Goal: Information Seeking & Learning: Check status

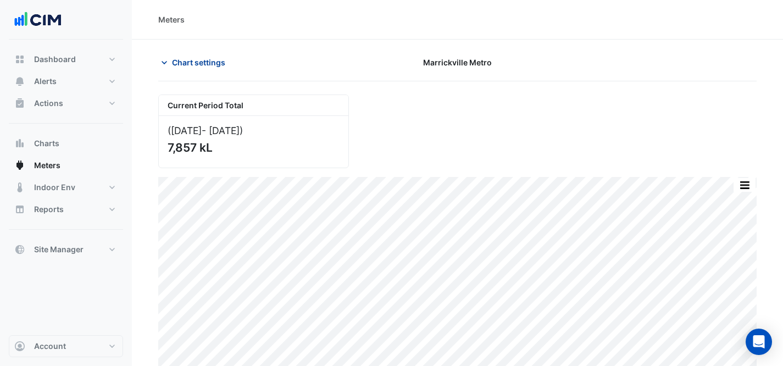
click at [206, 64] on span "Chart settings" at bounding box center [198, 63] width 53 height 12
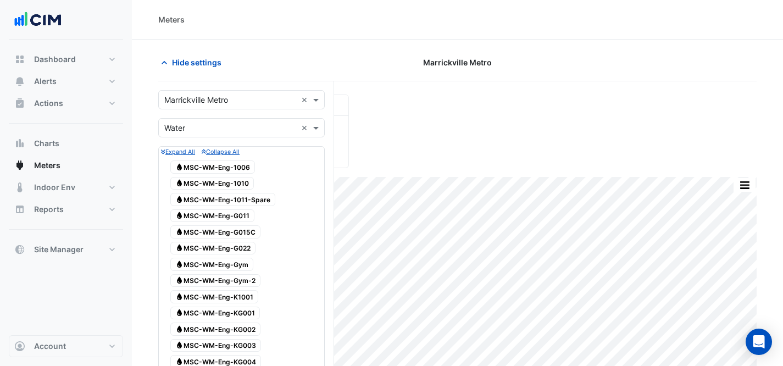
click at [249, 107] on div "× Marrickville Metro ×" at bounding box center [241, 99] width 166 height 19
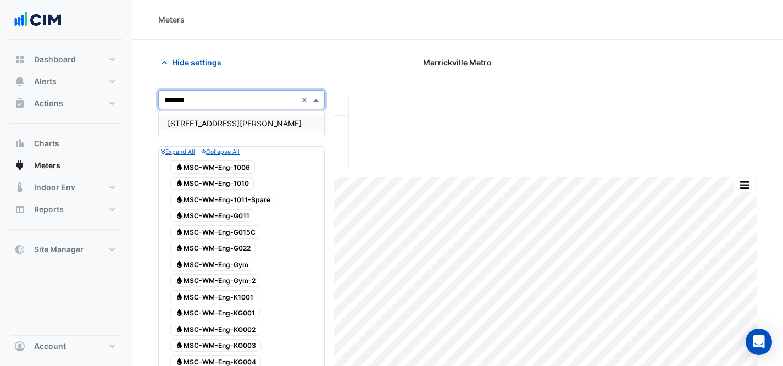
type input "********"
click at [259, 116] on div "[STREET_ADDRESS][PERSON_NAME]" at bounding box center [241, 123] width 165 height 16
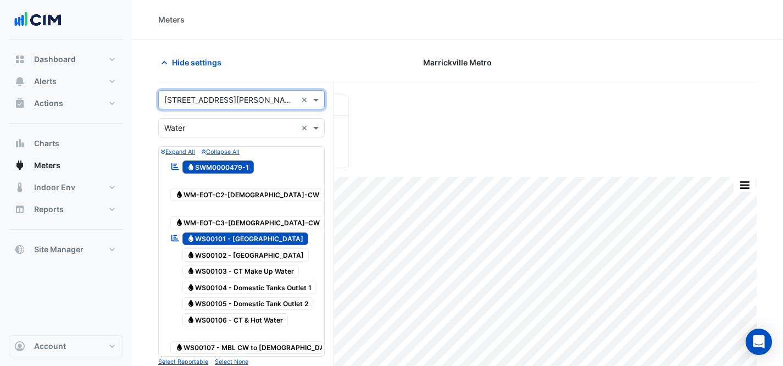
click at [224, 122] on input "text" at bounding box center [230, 128] width 132 height 12
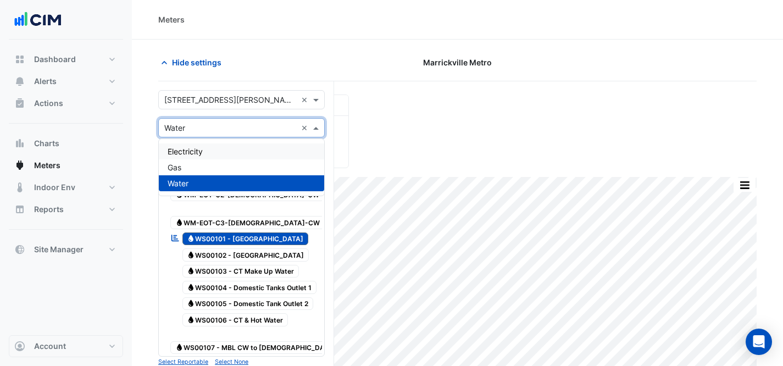
click at [231, 145] on div "Electricity" at bounding box center [241, 151] width 165 height 16
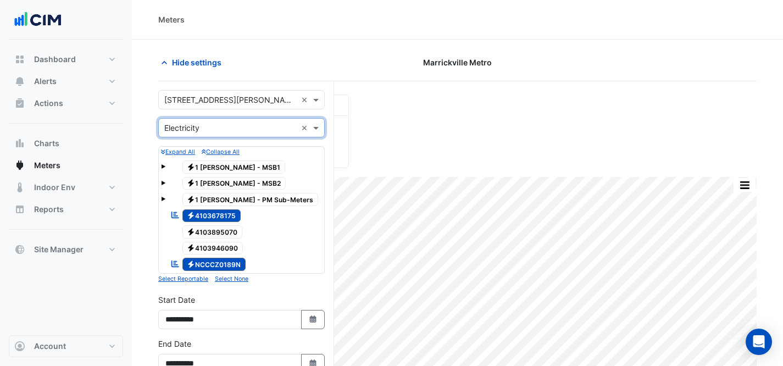
click at [179, 213] on icon "Reportable" at bounding box center [175, 215] width 10 height 8
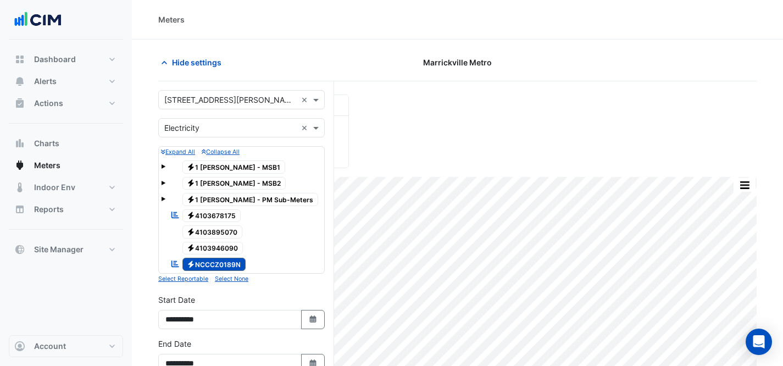
click at [179, 213] on icon "Reportable" at bounding box center [175, 215] width 10 height 8
click at [173, 149] on small "Expand All" at bounding box center [178, 151] width 34 height 7
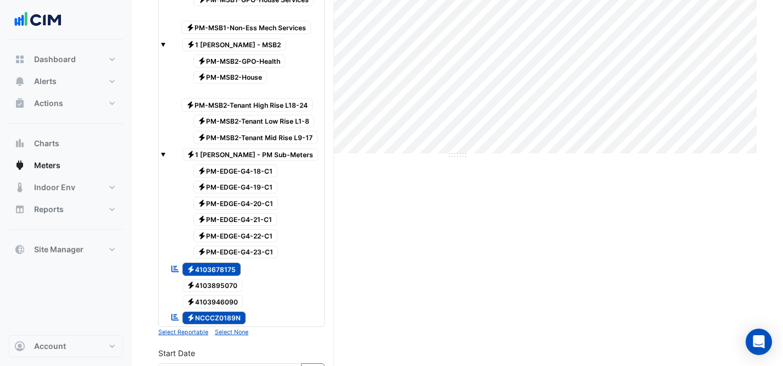
scroll to position [279, 0]
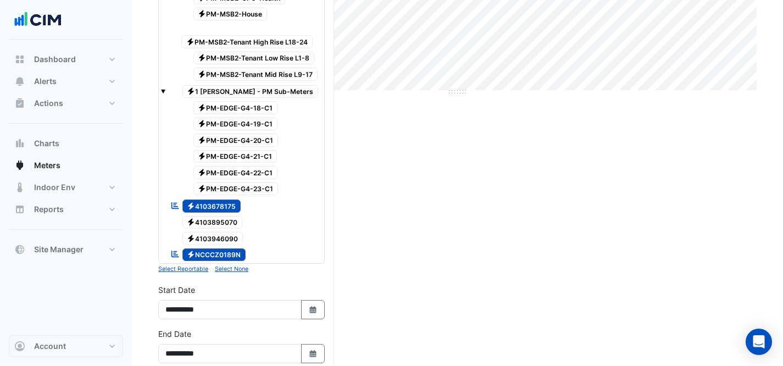
click at [220, 243] on span "Electricity 4103946090" at bounding box center [212, 238] width 61 height 13
click at [226, 218] on span "Electricity 4103895070" at bounding box center [212, 222] width 60 height 13
click at [244, 185] on span "Electricity PM-EDGE-G4-23-C1" at bounding box center [235, 188] width 85 height 13
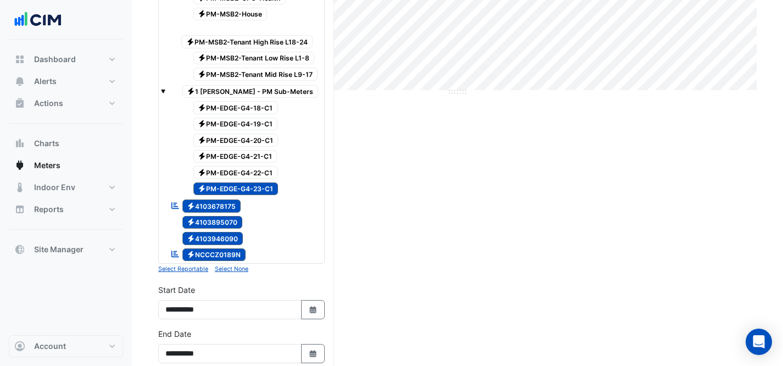
click at [242, 171] on span "Electricity PM-EDGE-G4-22-C1" at bounding box center [235, 172] width 85 height 13
click at [242, 154] on span "Electricity PM-EDGE-G4-21-C1" at bounding box center [235, 156] width 84 height 13
click at [264, 134] on span "Electricity PM-EDGE-G4-20-C1" at bounding box center [235, 139] width 85 height 13
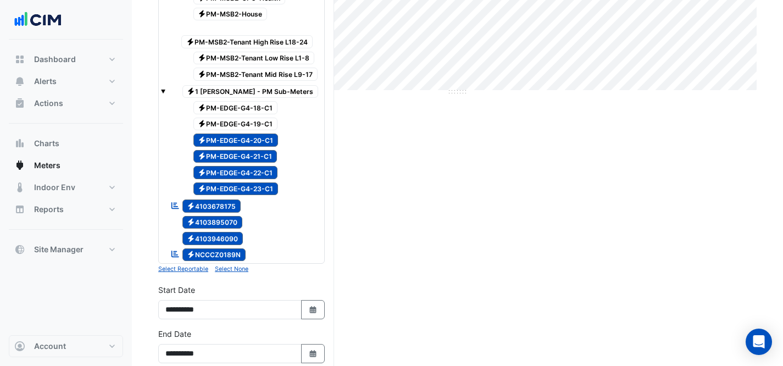
click at [261, 125] on span "Electricity PM-EDGE-G4-19-C1" at bounding box center [235, 124] width 85 height 13
drag, startPoint x: 257, startPoint y: 106, endPoint x: 255, endPoint y: 89, distance: 17.1
click at [257, 105] on span "Electricity PM-EDGE-G4-18-C1" at bounding box center [235, 107] width 85 height 13
click at [255, 88] on span "Electricity 1 [PERSON_NAME] - PM Sub-Meters" at bounding box center [250, 91] width 136 height 13
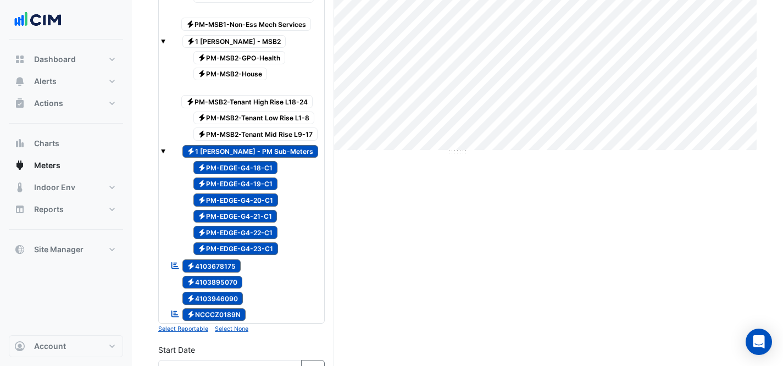
scroll to position [209, 0]
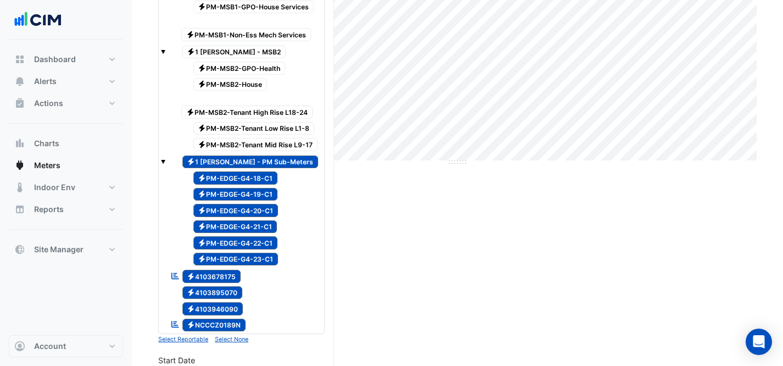
click at [283, 139] on span "Electricity PM-MSB2-Tenant Mid Rise L9-17" at bounding box center [255, 144] width 125 height 13
drag, startPoint x: 280, startPoint y: 125, endPoint x: 279, endPoint y: 119, distance: 6.1
click at [280, 124] on span "Electricity PM-MSB2-Tenant Low Rise L1-8" at bounding box center [253, 128] width 121 height 13
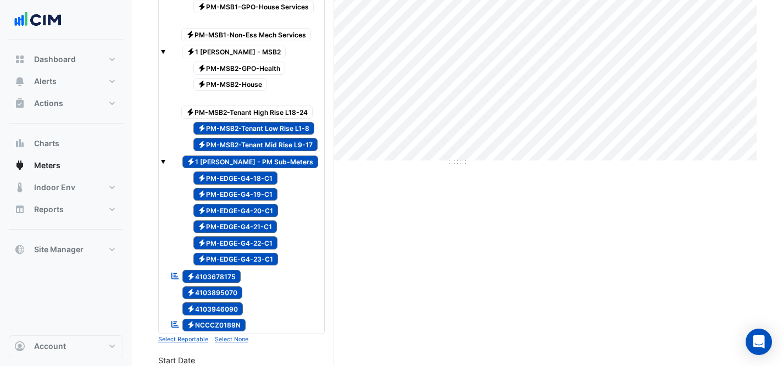
click at [277, 113] on span "Electricity PM-MSB2-Tenant High Rise L18-24" at bounding box center [246, 111] width 131 height 13
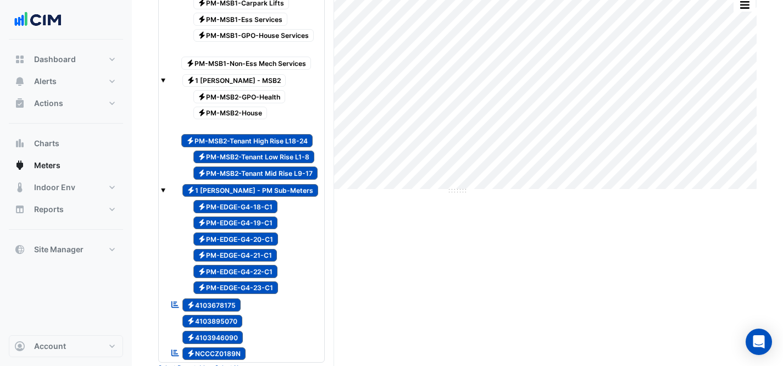
scroll to position [122, 0]
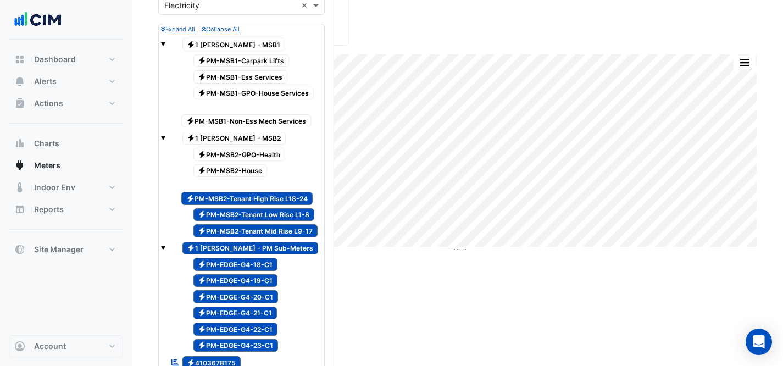
click at [257, 165] on span "Electricity PM-MSB2-House" at bounding box center [230, 170] width 74 height 13
drag, startPoint x: 257, startPoint y: 151, endPoint x: 242, endPoint y: 136, distance: 20.6
click at [255, 148] on span "Electricity PM-MSB2-GPO-Health" at bounding box center [239, 154] width 92 height 13
click at [210, 133] on span "Electricity 1 [PERSON_NAME] - MSB2" at bounding box center [234, 138] width 104 height 13
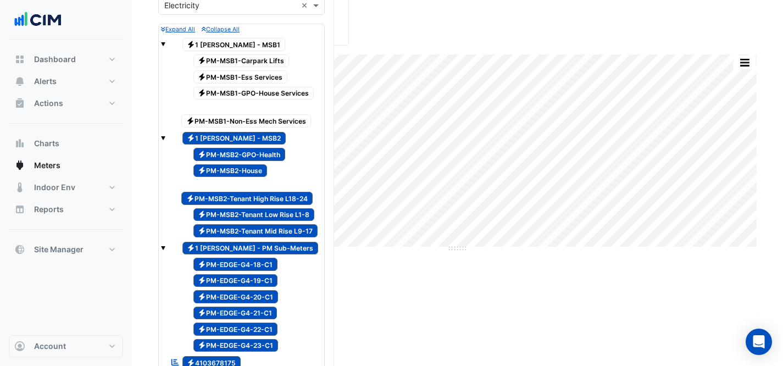
click at [217, 113] on div "Electricity PM-MSB1-Non-Ess Mech Services" at bounding box center [250, 115] width 143 height 27
click at [231, 88] on span "Electricity PM-MSB1-GPO-House Services" at bounding box center [253, 93] width 121 height 13
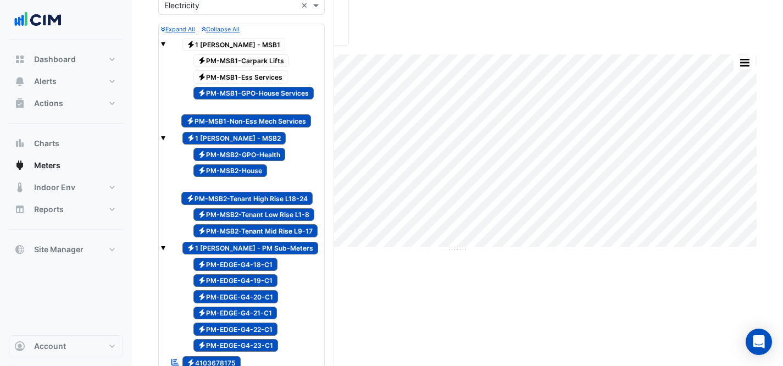
click at [236, 73] on span "Electricity PM-MSB1-Ess Services" at bounding box center [240, 76] width 94 height 13
drag, startPoint x: 235, startPoint y: 57, endPoint x: 234, endPoint y: 49, distance: 7.2
click at [235, 56] on span "Electricity PM-MSB1-Carpark Lifts" at bounding box center [241, 60] width 96 height 13
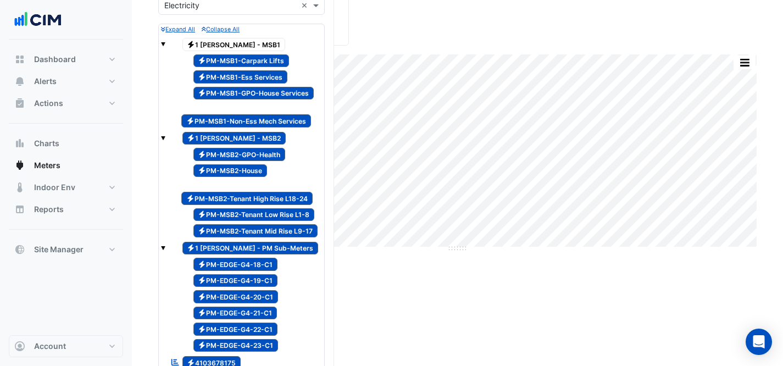
click at [232, 44] on span "Electricity 1 [PERSON_NAME] - MSB1" at bounding box center [233, 44] width 103 height 13
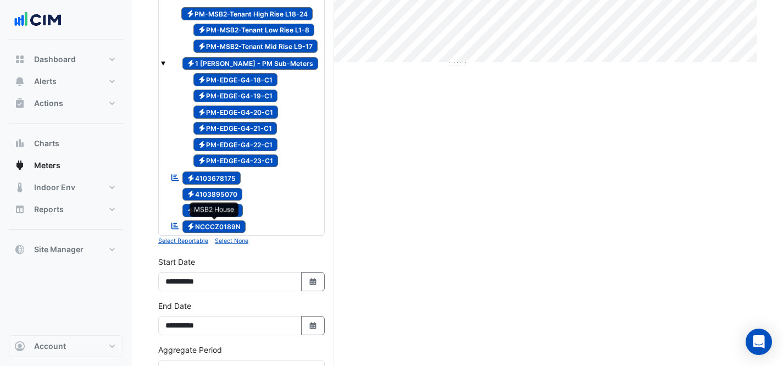
scroll to position [271, 0]
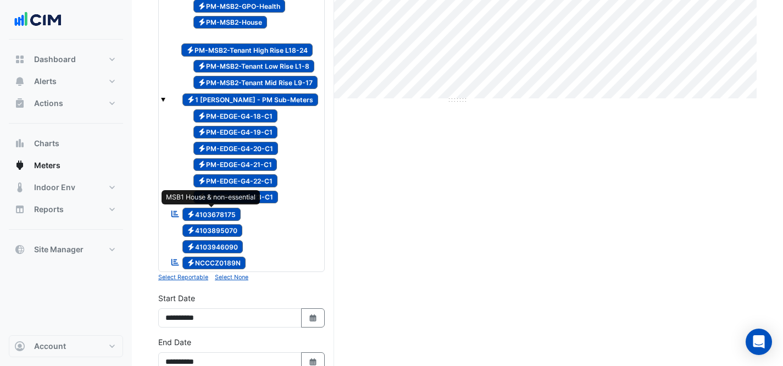
click at [211, 213] on span "Electricity 4103678175" at bounding box center [211, 214] width 59 height 13
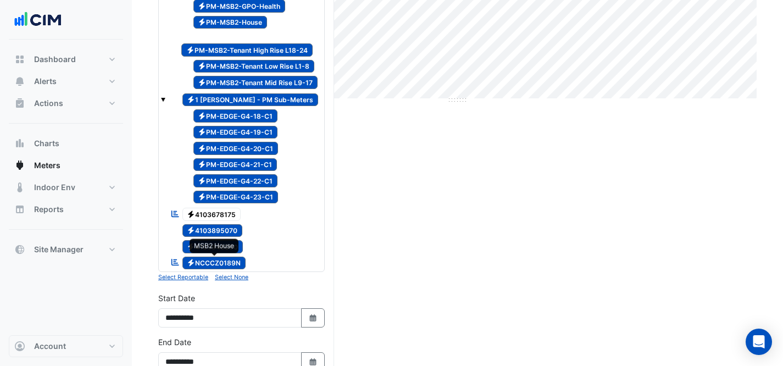
click at [236, 263] on span "Electricity NCCCZ0189N" at bounding box center [214, 263] width 64 height 13
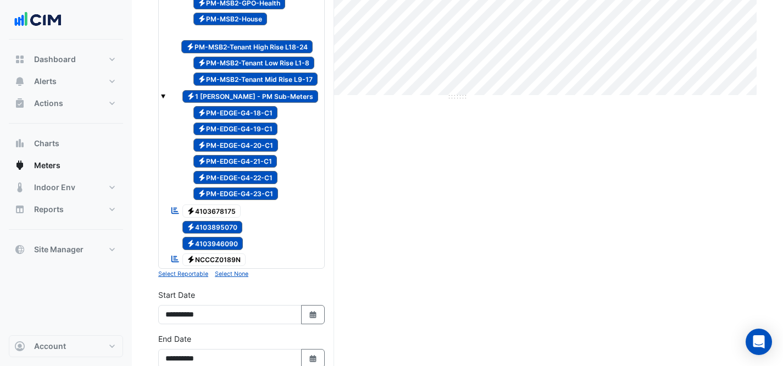
scroll to position [293, 0]
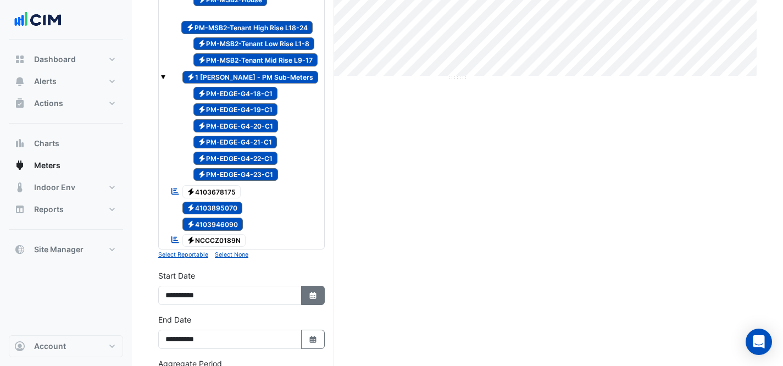
click at [315, 289] on button "Select Date" at bounding box center [313, 295] width 24 height 19
select select "*"
select select "****"
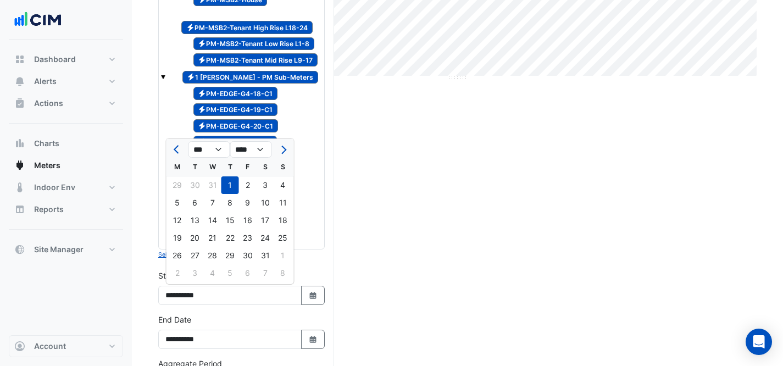
drag, startPoint x: 171, startPoint y: 144, endPoint x: 188, endPoint y: 150, distance: 17.4
click at [171, 144] on button "Previous month" at bounding box center [177, 150] width 13 height 18
select select "*"
click at [179, 185] on div "1" at bounding box center [178, 185] width 18 height 18
type input "**********"
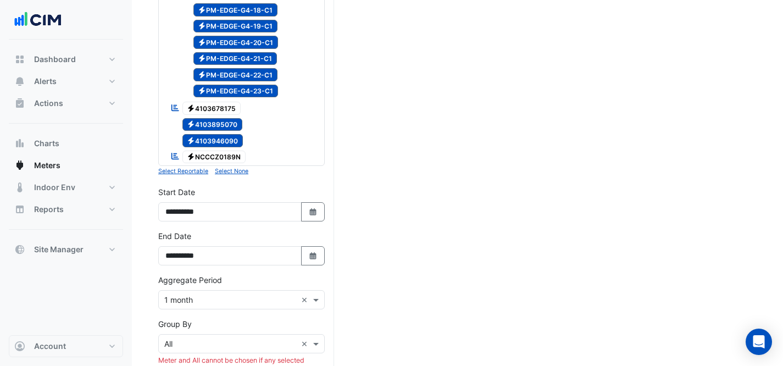
scroll to position [544, 0]
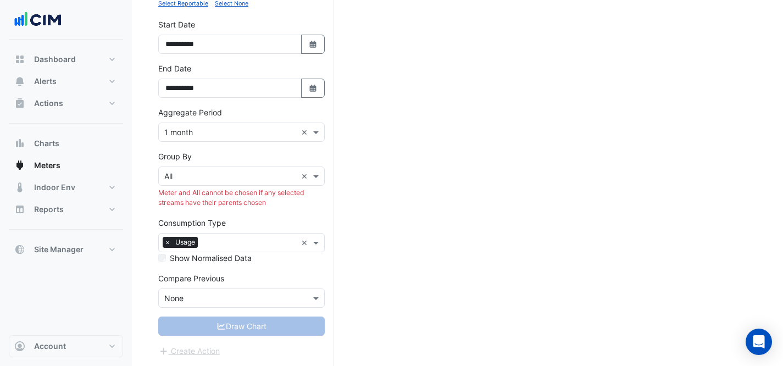
click at [266, 139] on div "× 1 month ×" at bounding box center [241, 131] width 166 height 19
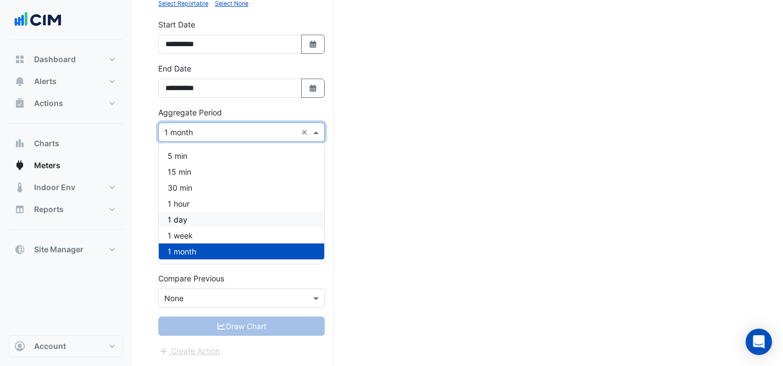
click at [227, 216] on div "1 day" at bounding box center [241, 219] width 165 height 16
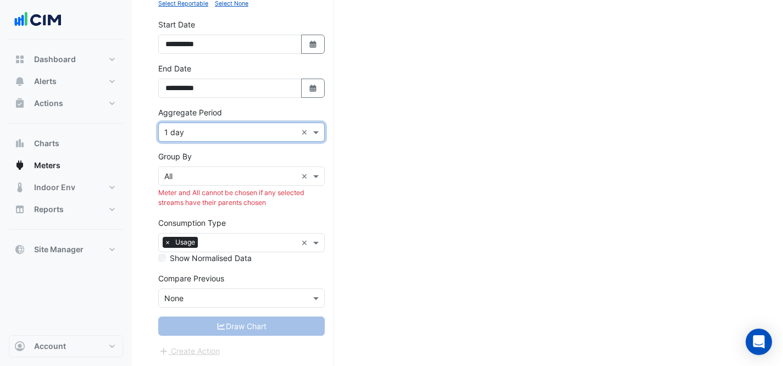
click at [254, 174] on input "text" at bounding box center [230, 177] width 132 height 12
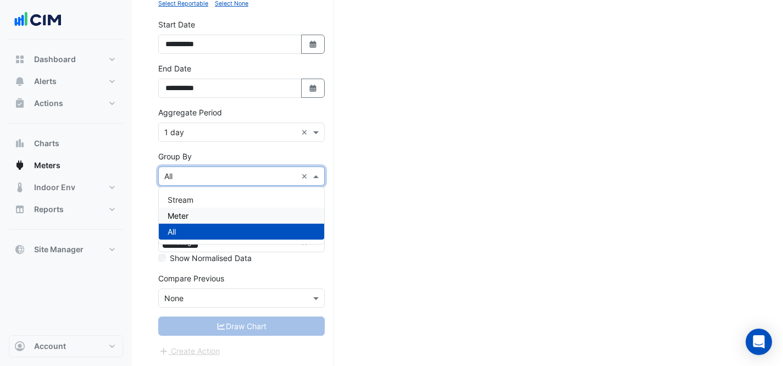
click at [238, 215] on div "Meter" at bounding box center [241, 216] width 165 height 16
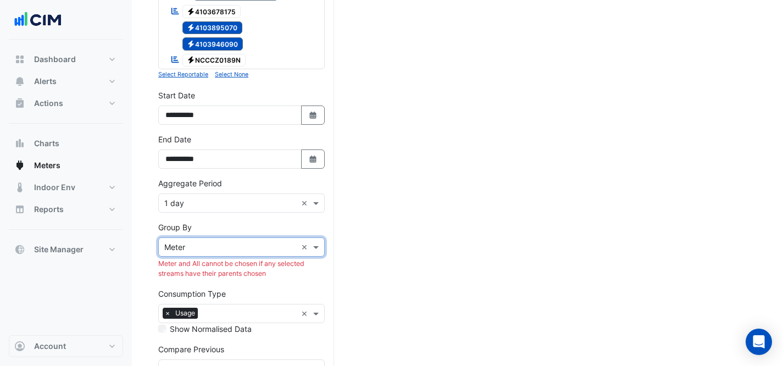
scroll to position [474, 0]
click at [265, 246] on input "text" at bounding box center [230, 247] width 132 height 12
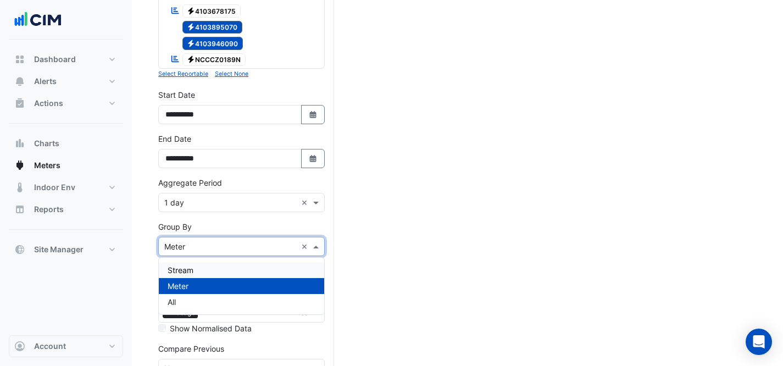
click at [248, 268] on div "Stream" at bounding box center [241, 270] width 165 height 16
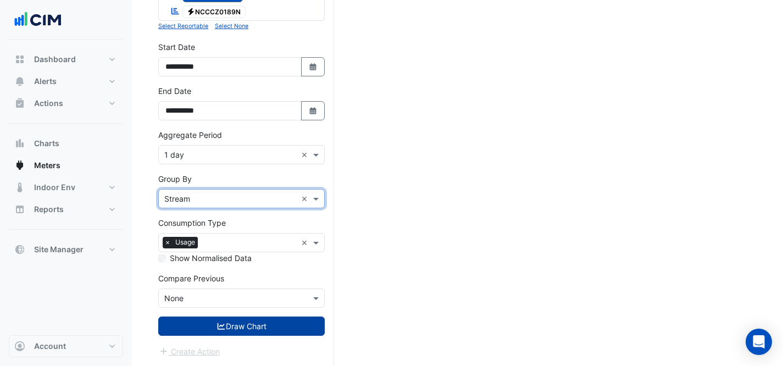
click at [258, 324] on button "Draw Chart" at bounding box center [241, 325] width 166 height 19
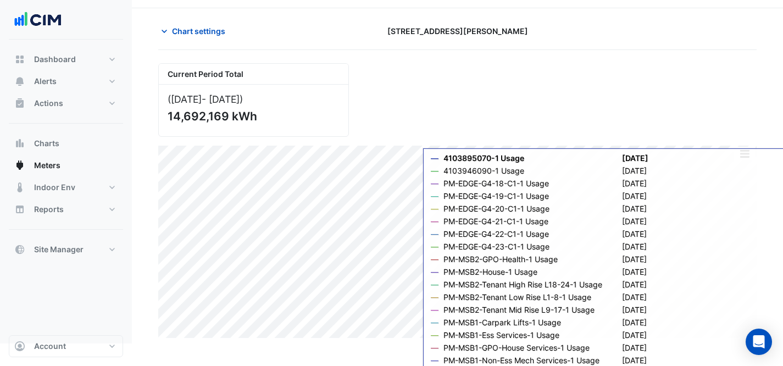
scroll to position [9, 0]
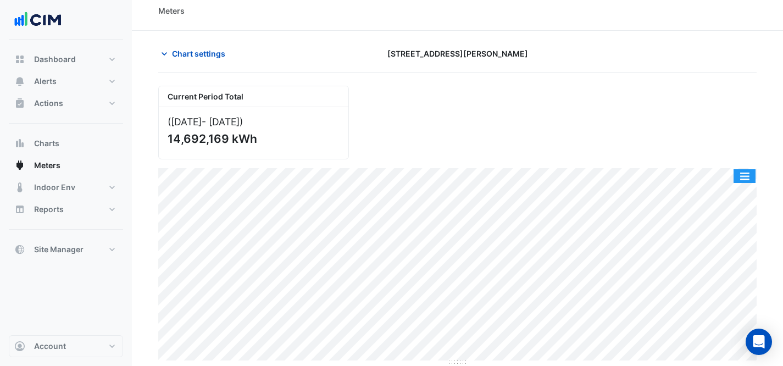
click at [738, 175] on button "button" at bounding box center [744, 176] width 22 height 14
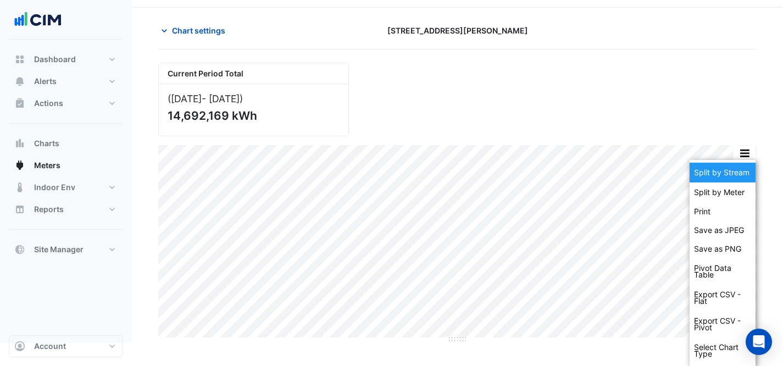
scroll to position [32, 0]
click at [734, 180] on div "Split by Stream" at bounding box center [722, 172] width 66 height 20
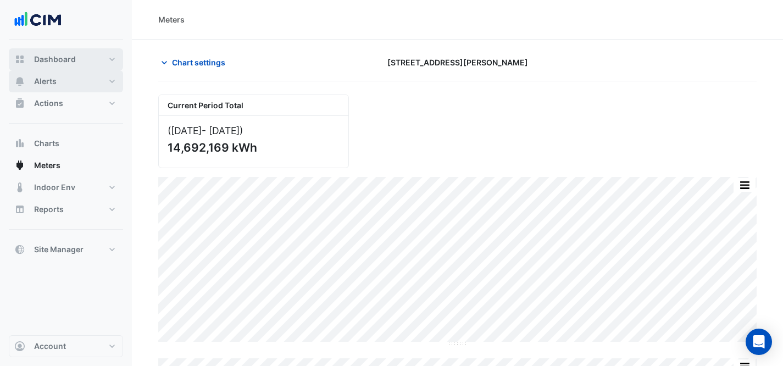
drag, startPoint x: 71, startPoint y: 55, endPoint x: 69, endPoint y: 86, distance: 31.4
click at [71, 55] on span "Dashboard" at bounding box center [55, 59] width 42 height 11
select select "***"
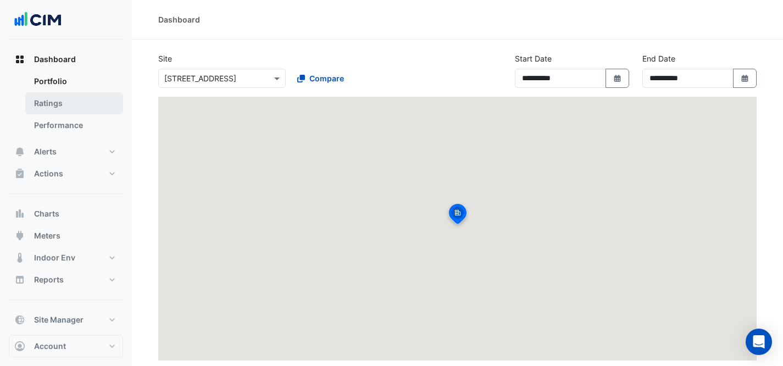
click at [74, 110] on link "Ratings" at bounding box center [74, 103] width 98 height 22
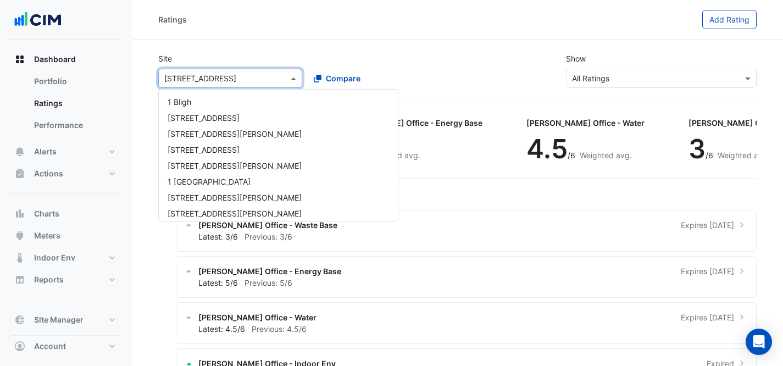
click at [225, 80] on input "text" at bounding box center [219, 79] width 110 height 12
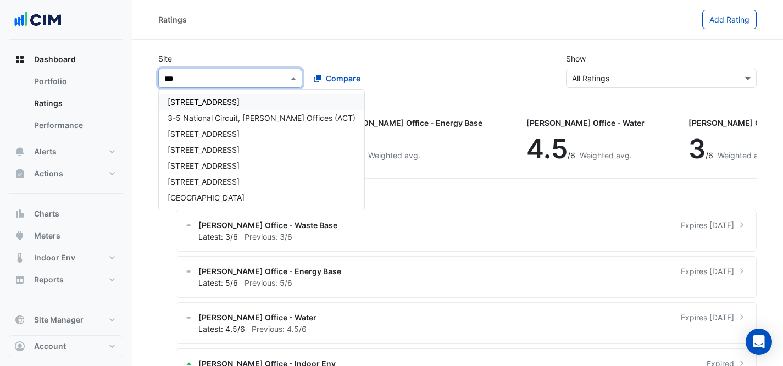
type input "****"
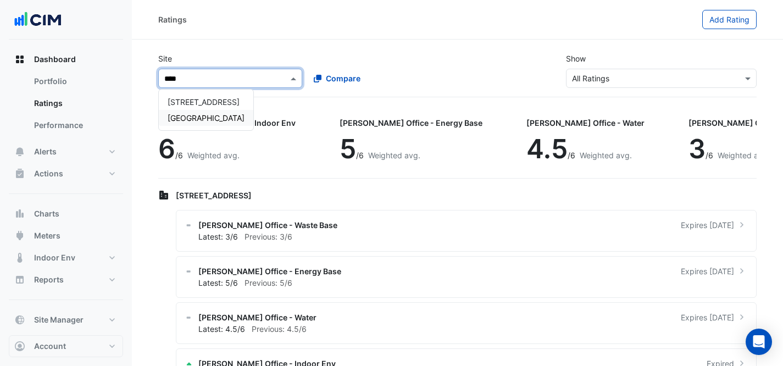
click at [224, 118] on span "[GEOGRAPHIC_DATA]" at bounding box center [206, 117] width 77 height 9
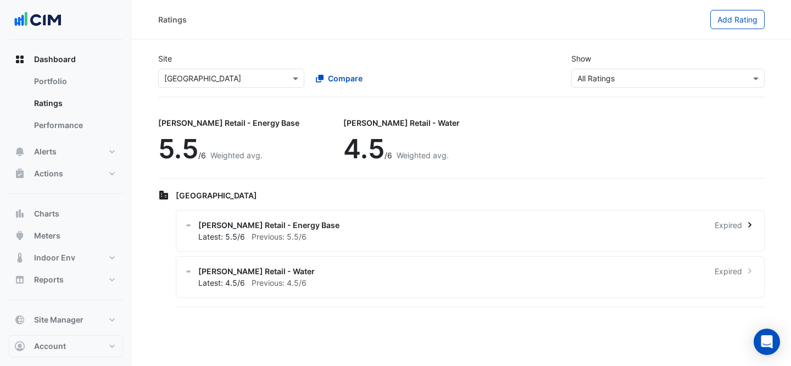
click at [497, 210] on div "[PERSON_NAME] Retail - Energy Base Expired Latest: 5.5/6 Previous: 5.5/6" at bounding box center [470, 231] width 589 height 42
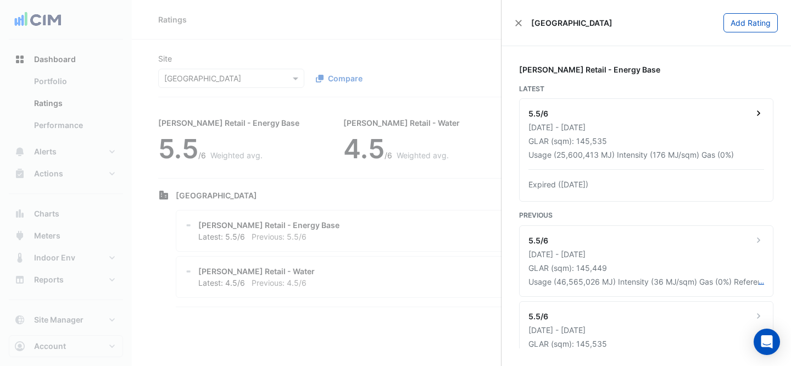
click at [665, 119] on div "5.5/6" at bounding box center [646, 115] width 236 height 14
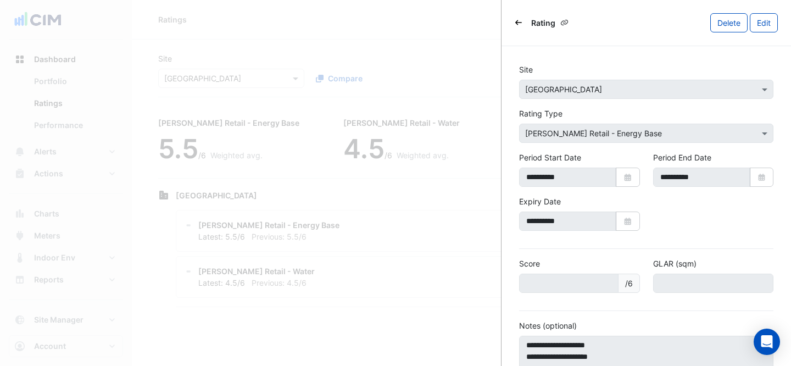
click at [521, 24] on icon "Back" at bounding box center [518, 22] width 7 height 7
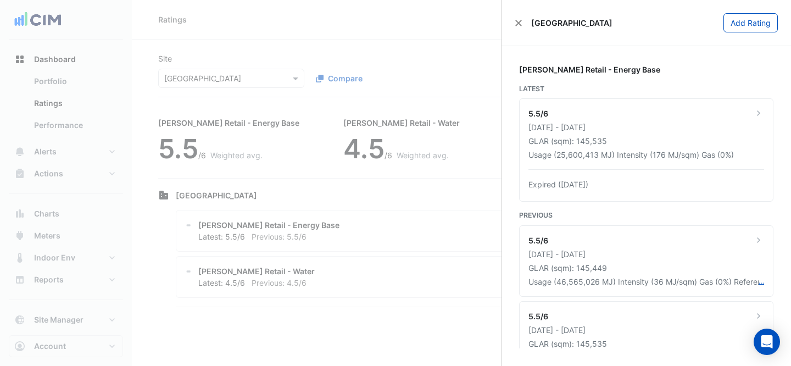
click at [514, 21] on div "[GEOGRAPHIC_DATA] Add Rating" at bounding box center [646, 23] width 289 height 46
click at [519, 23] on button "Close" at bounding box center [519, 23] width 8 height 8
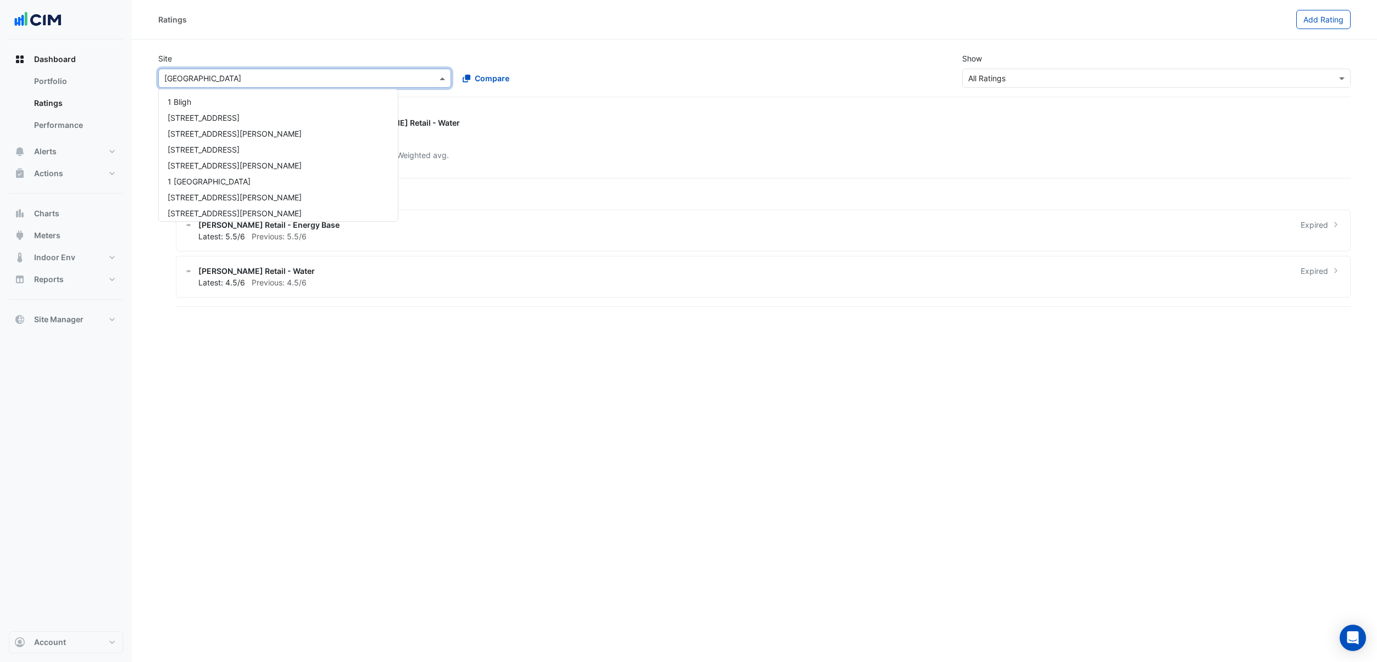
click at [242, 82] on input "text" at bounding box center [293, 79] width 259 height 12
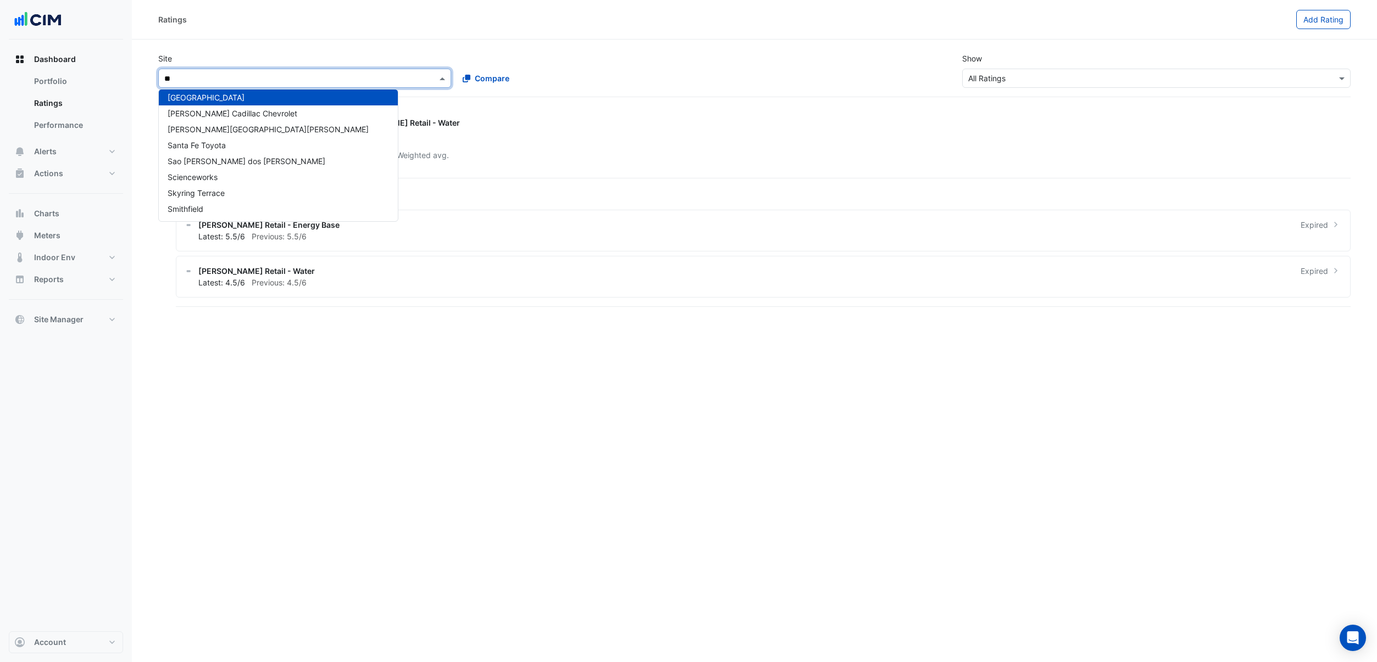
scroll to position [211, 0]
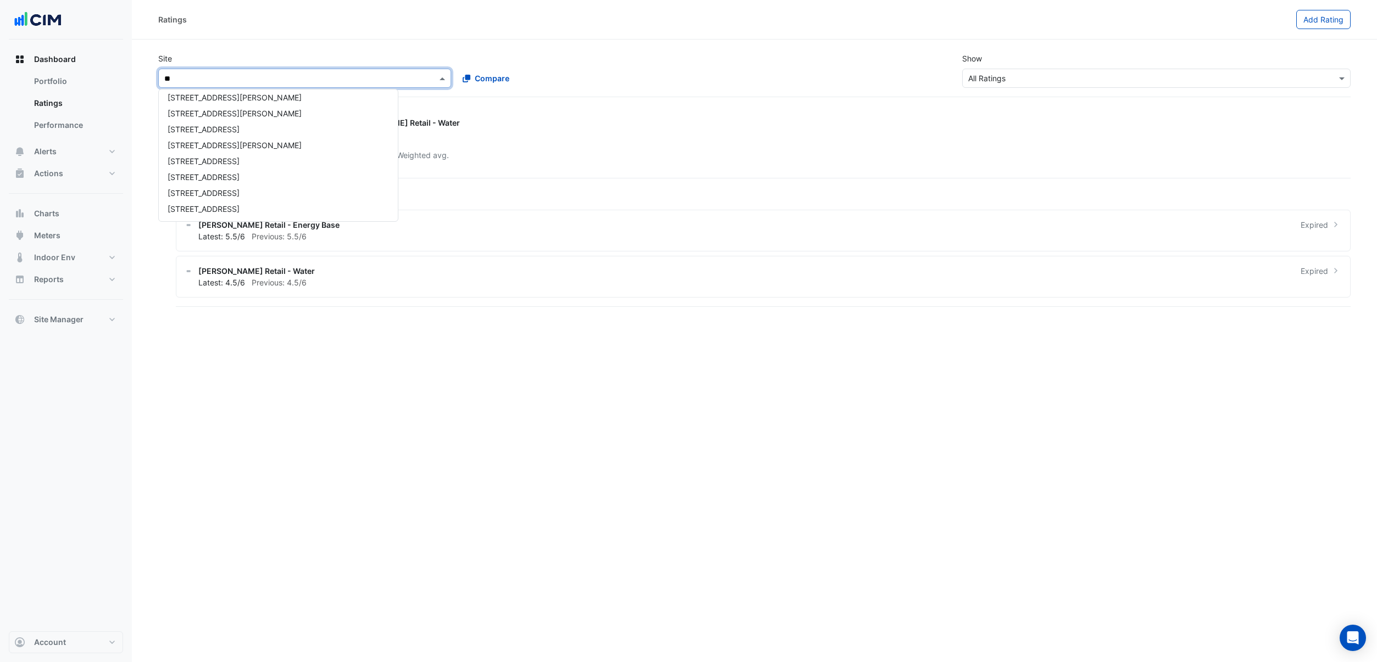
type input "***"
click at [250, 96] on div "Eastland" at bounding box center [219, 102] width 121 height 16
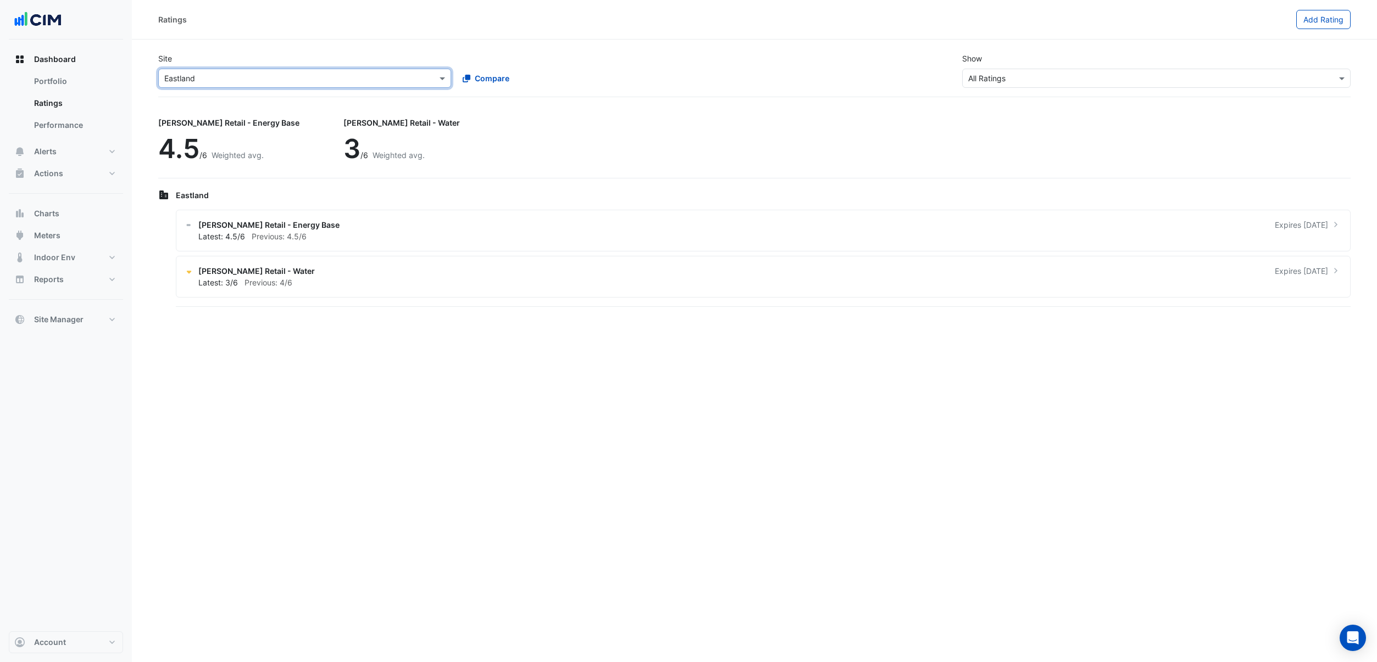
type input "*"
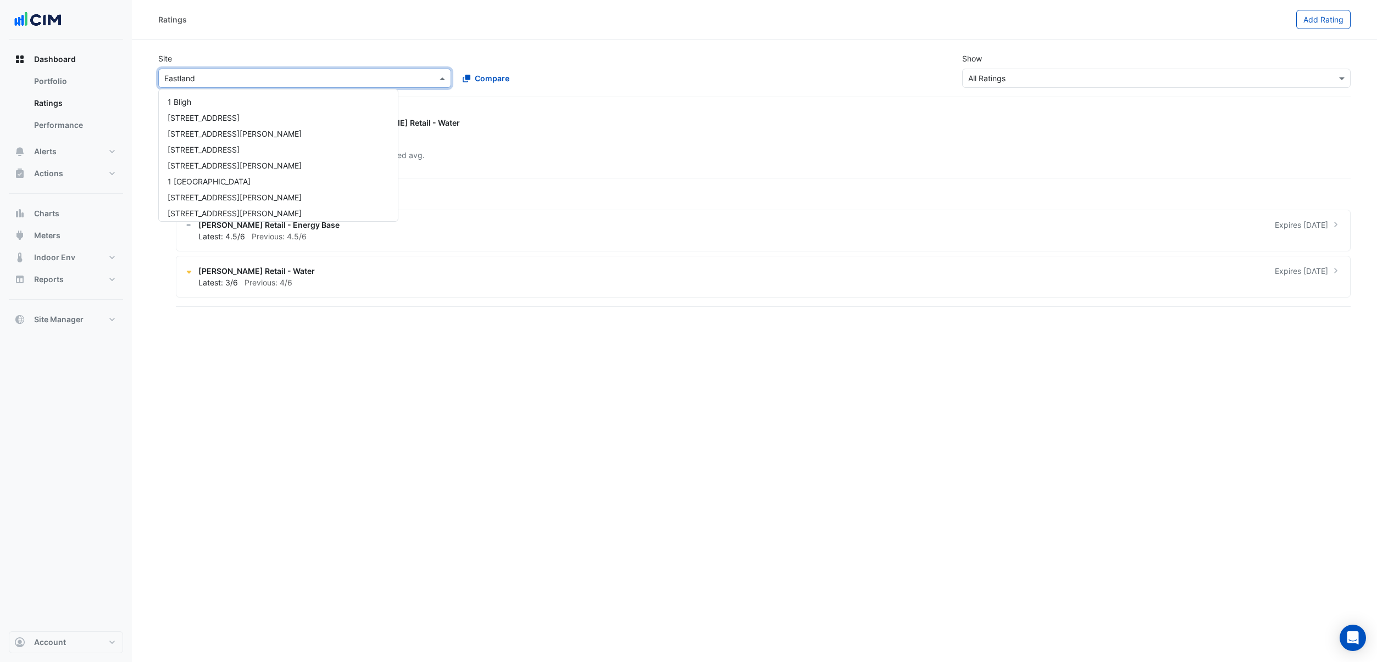
click at [389, 365] on div "Ratings Add Rating Site × Eastland [GEOGRAPHIC_DATA][PERSON_NAME] [GEOGRAPHIC_D…" at bounding box center [754, 331] width 1245 height 662
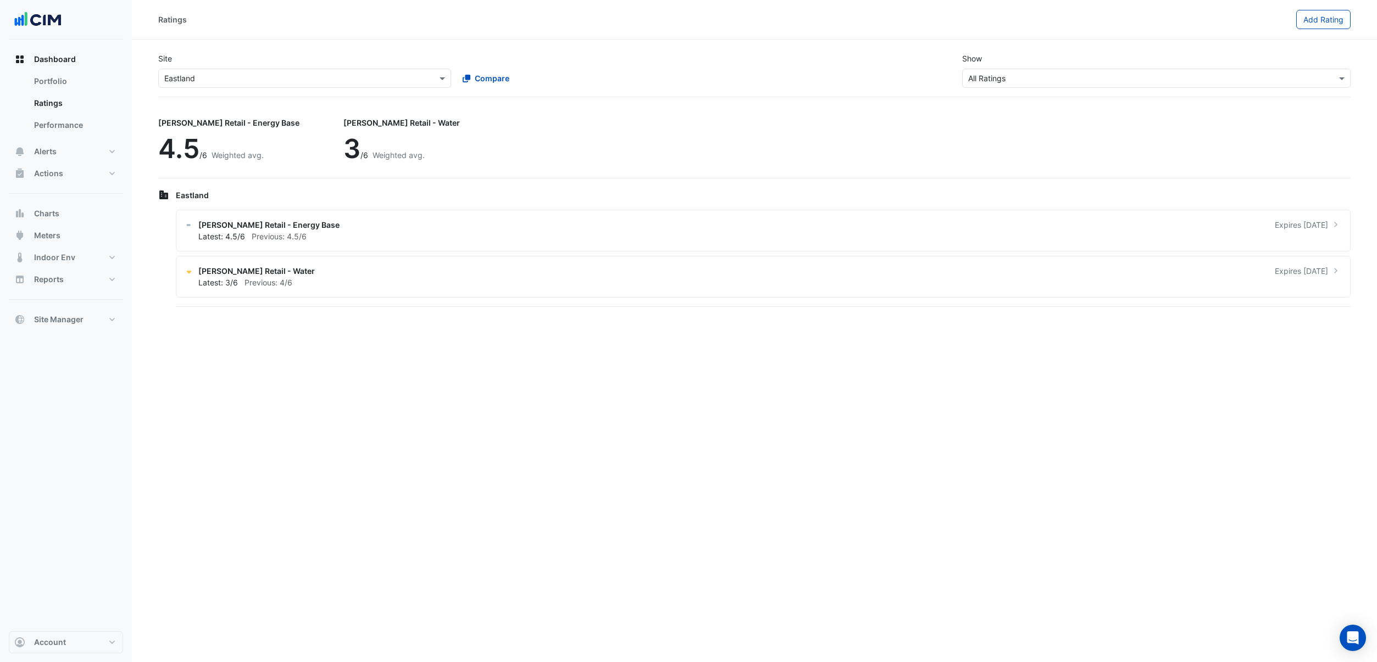
click at [196, 78] on input "text" at bounding box center [293, 79] width 259 height 12
type input "****"
click at [193, 120] on span "[GEOGRAPHIC_DATA]" at bounding box center [206, 117] width 77 height 9
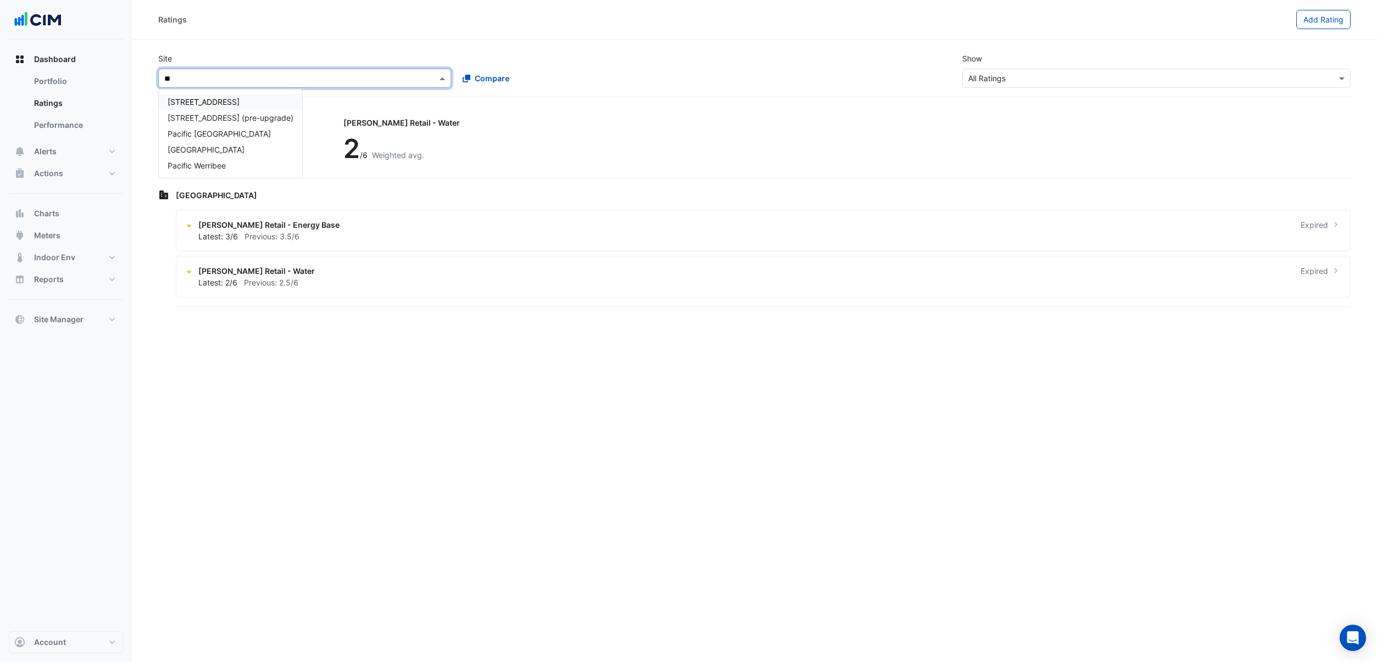
type input "***"
click at [196, 169] on span "Pacific Werribee" at bounding box center [197, 165] width 58 height 9
type input "***"
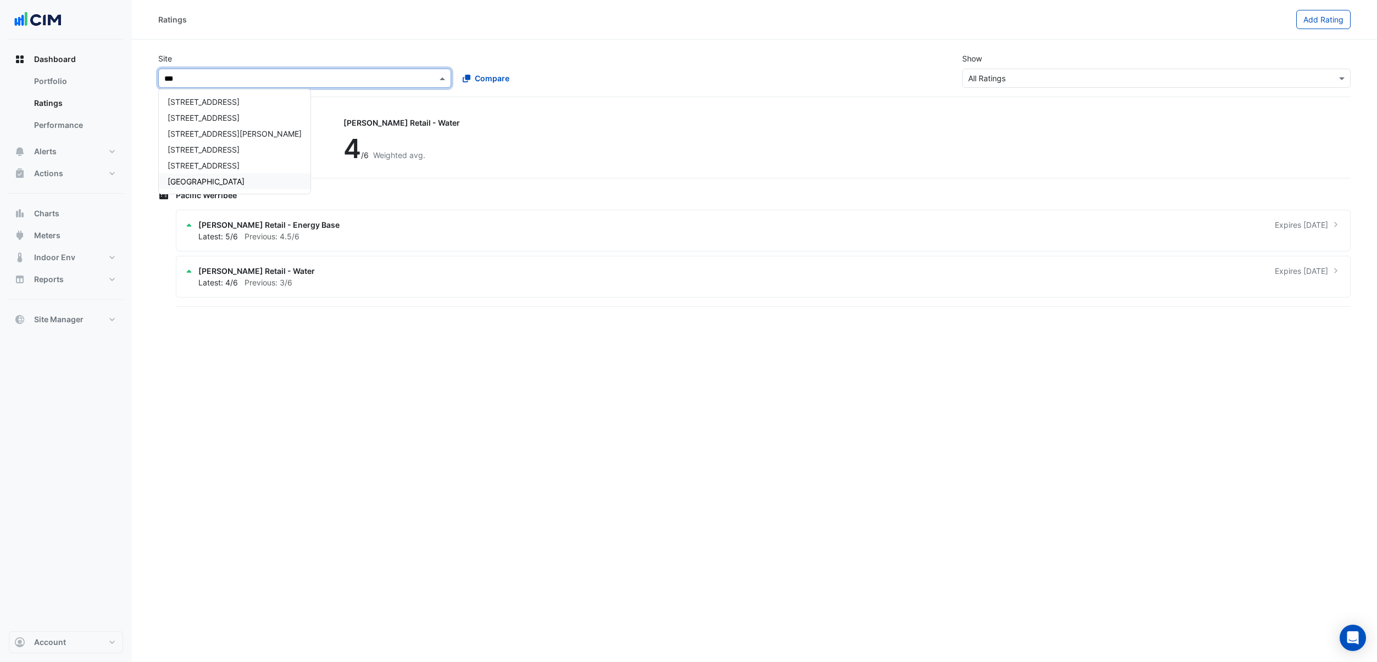
click at [228, 178] on div "[GEOGRAPHIC_DATA]" at bounding box center [235, 182] width 152 height 16
type input "**"
click at [227, 152] on div "Grand Central" at bounding box center [241, 150] width 164 height 16
type input "*"
click at [318, 365] on div "Ratings Add Rating Site × [GEOGRAPHIC_DATA][PERSON_NAME] [GEOGRAPHIC_DATA] [GEO…" at bounding box center [754, 331] width 1245 height 662
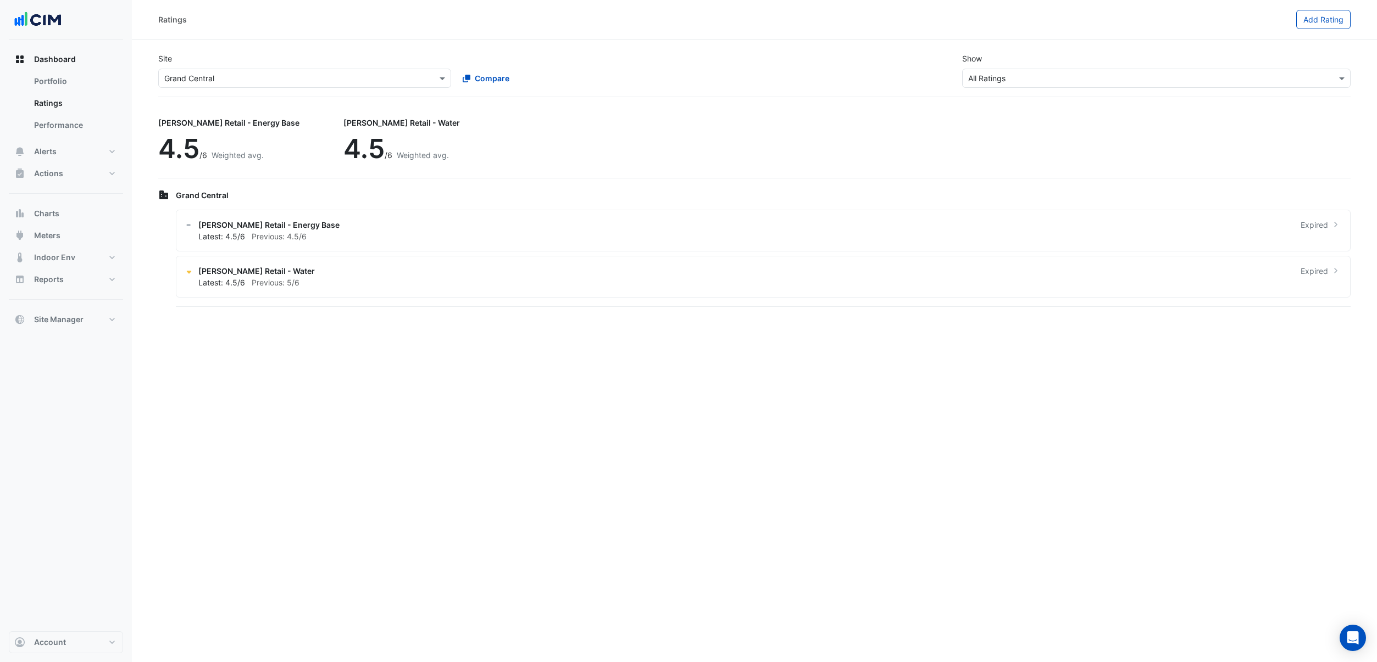
click at [257, 82] on input "text" at bounding box center [293, 79] width 259 height 12
type input "*****"
click at [176, 103] on span "Hyperdome" at bounding box center [189, 101] width 42 height 9
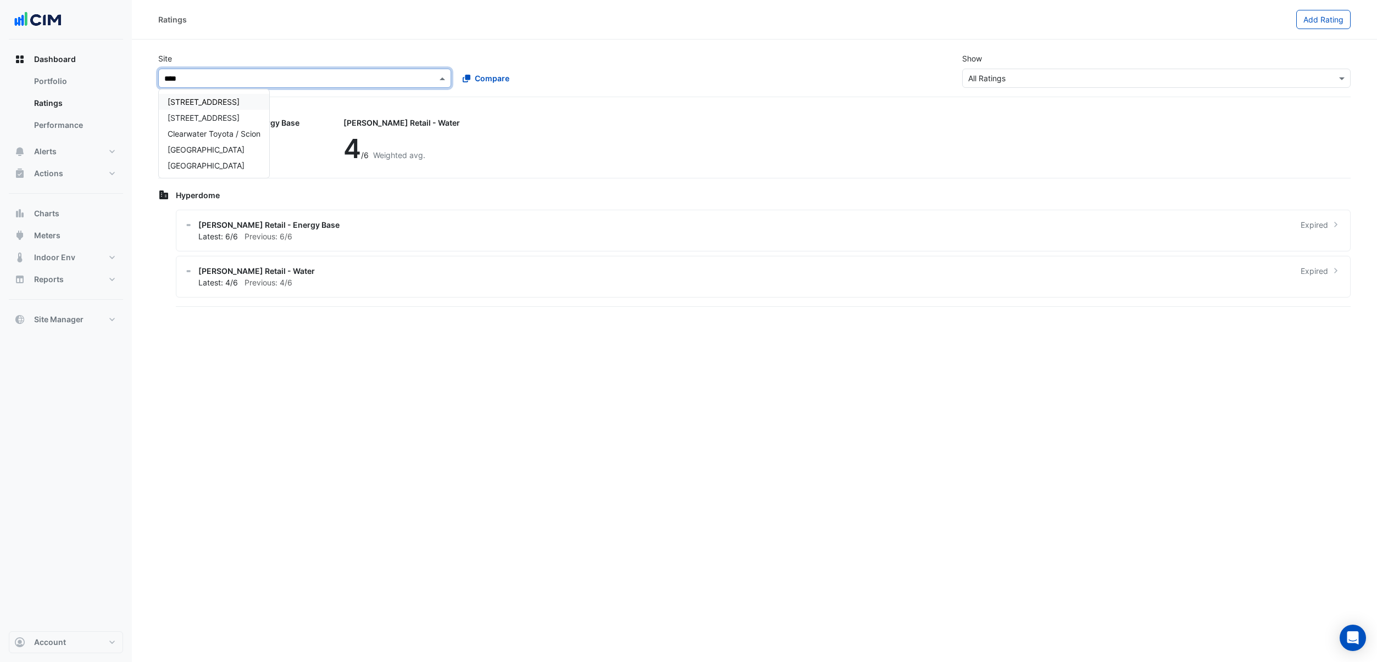
type input "*****"
click at [213, 159] on div "[GEOGRAPHIC_DATA]" at bounding box center [214, 166] width 110 height 16
type input "*****"
click at [171, 103] on span "Hyperdome" at bounding box center [189, 101] width 42 height 9
type input "**"
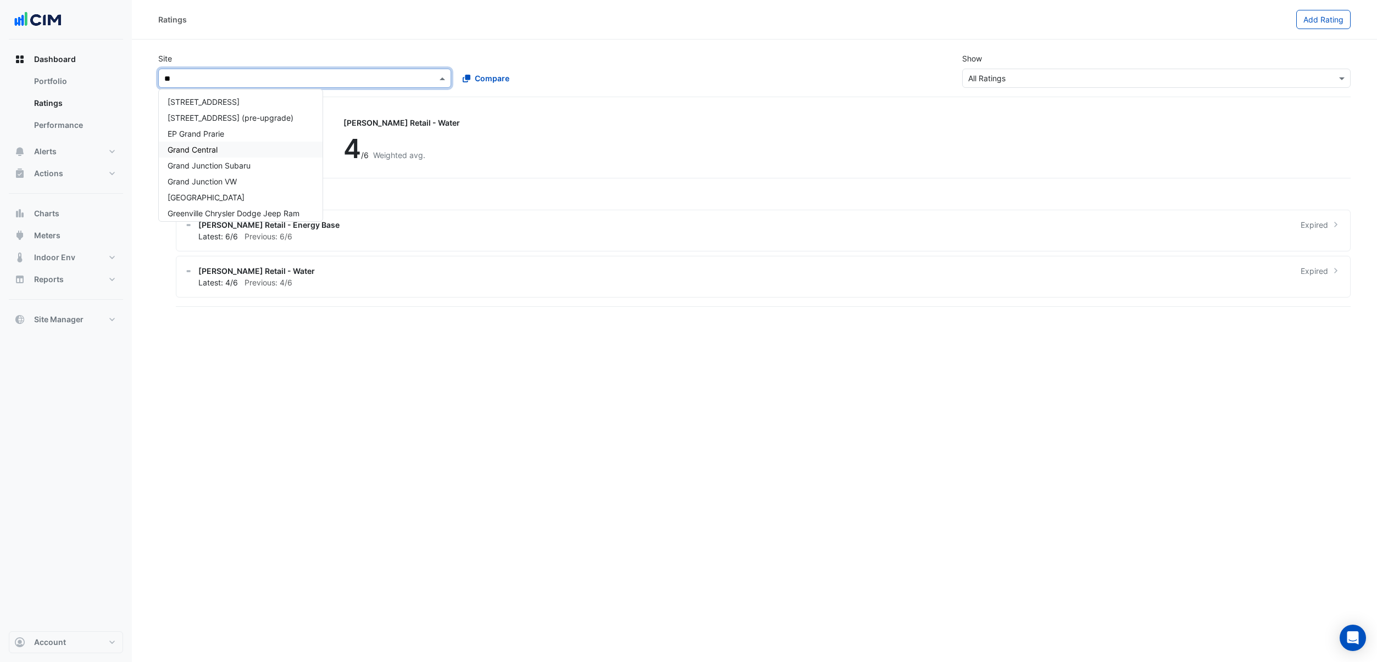
click at [268, 150] on div "Grand Central" at bounding box center [241, 150] width 164 height 16
type input "****"
click at [222, 173] on div "[GEOGRAPHIC_DATA]" at bounding box center [206, 166] width 94 height 16
type input "*****"
click at [240, 169] on div "Pacific Werribee" at bounding box center [230, 166] width 143 height 16
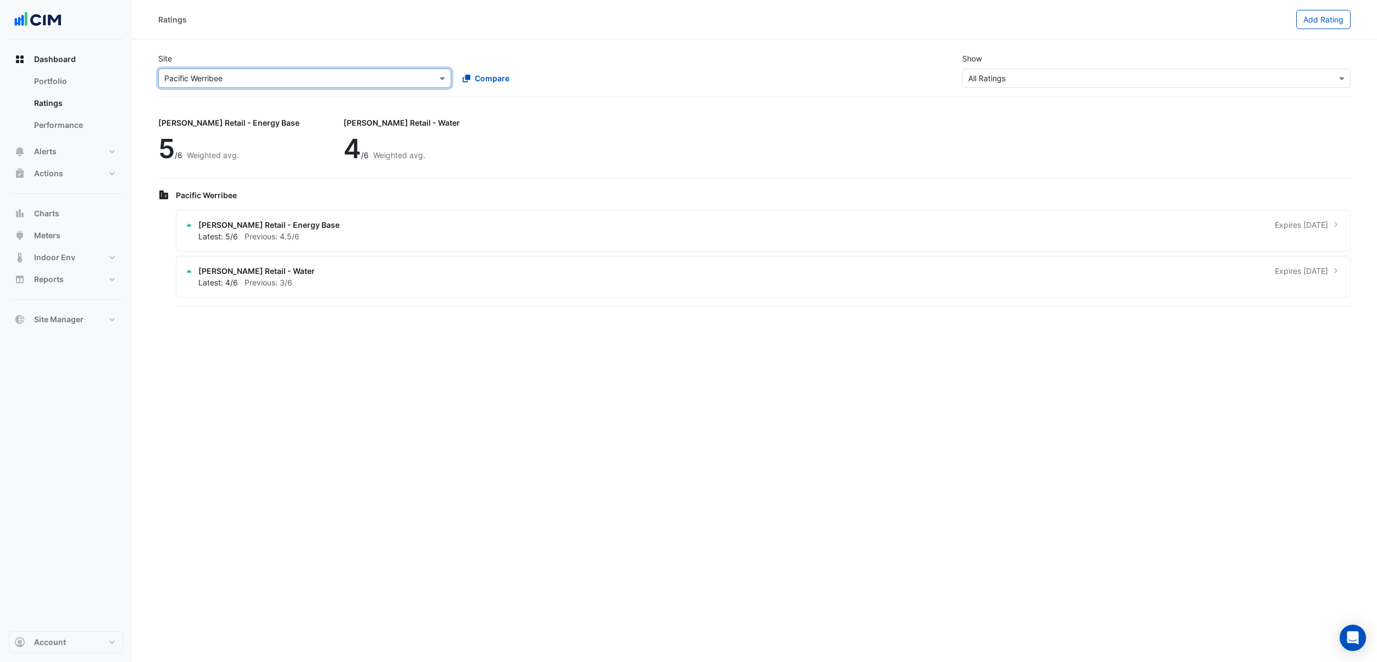
type input "*"
type input "****"
drag, startPoint x: 227, startPoint y: 123, endPoint x: 233, endPoint y: 126, distance: 6.9
click at [227, 122] on div "[GEOGRAPHIC_DATA]" at bounding box center [206, 118] width 94 height 16
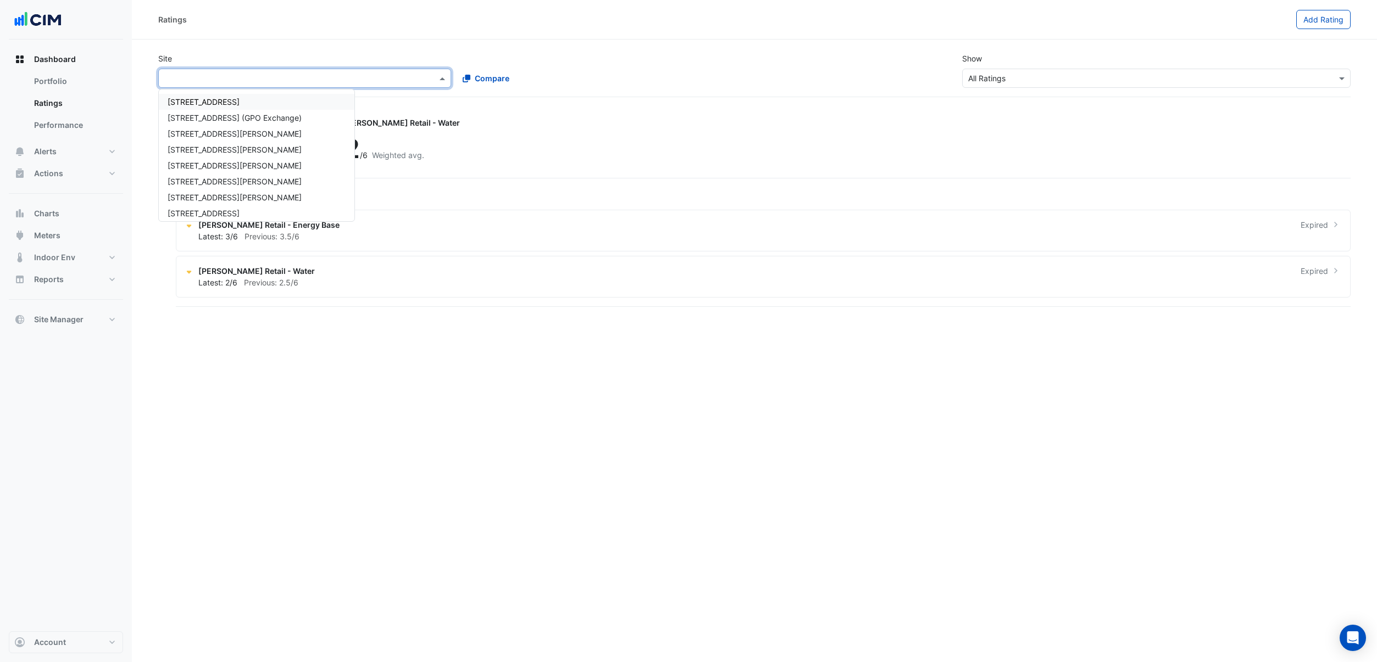
type input "*"
type input "***"
click at [219, 97] on div "Eastland" at bounding box center [219, 102] width 121 height 16
type input "*****"
click at [201, 113] on span "[GEOGRAPHIC_DATA]" at bounding box center [206, 117] width 77 height 9
